Goal: Transaction & Acquisition: Purchase product/service

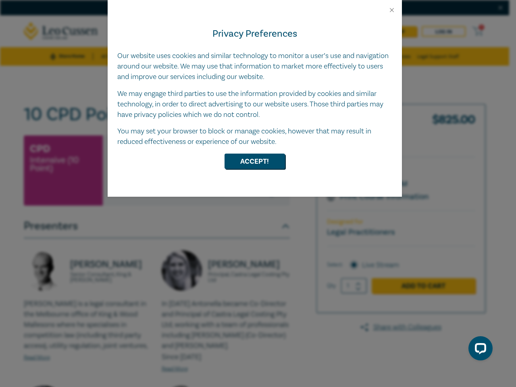
click at [258, 193] on div "Privacy Preferences Our website uses cookies and similar technology to monitor …" at bounding box center [255, 105] width 294 height 183
click at [392, 10] on button "Close" at bounding box center [391, 9] width 7 height 7
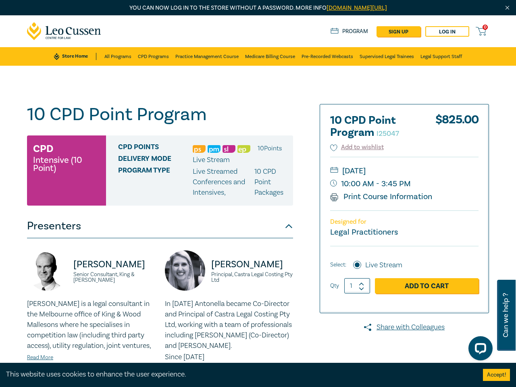
click at [255, 161] on div "Delivery Mode Live Stream" at bounding box center [202, 160] width 169 height 10
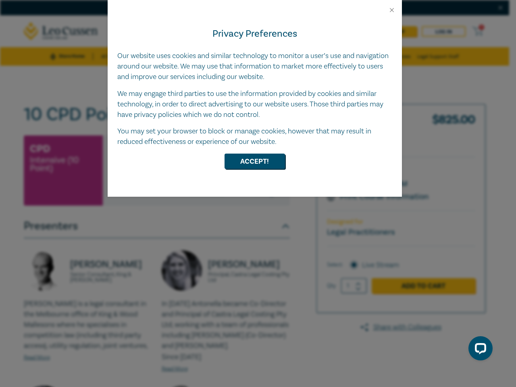
click at [258, 193] on div "Privacy Preferences Our website uses cookies and similar technology to monitor …" at bounding box center [255, 105] width 294 height 183
click at [392, 10] on button "Close" at bounding box center [391, 9] width 7 height 7
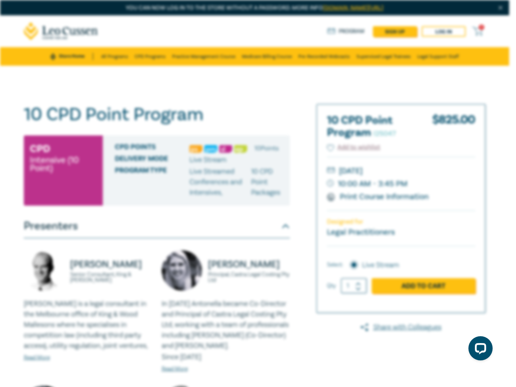
click at [255, 161] on div "Delivery Mode Live Stream" at bounding box center [199, 160] width 169 height 10
